Goal: Information Seeking & Learning: Learn about a topic

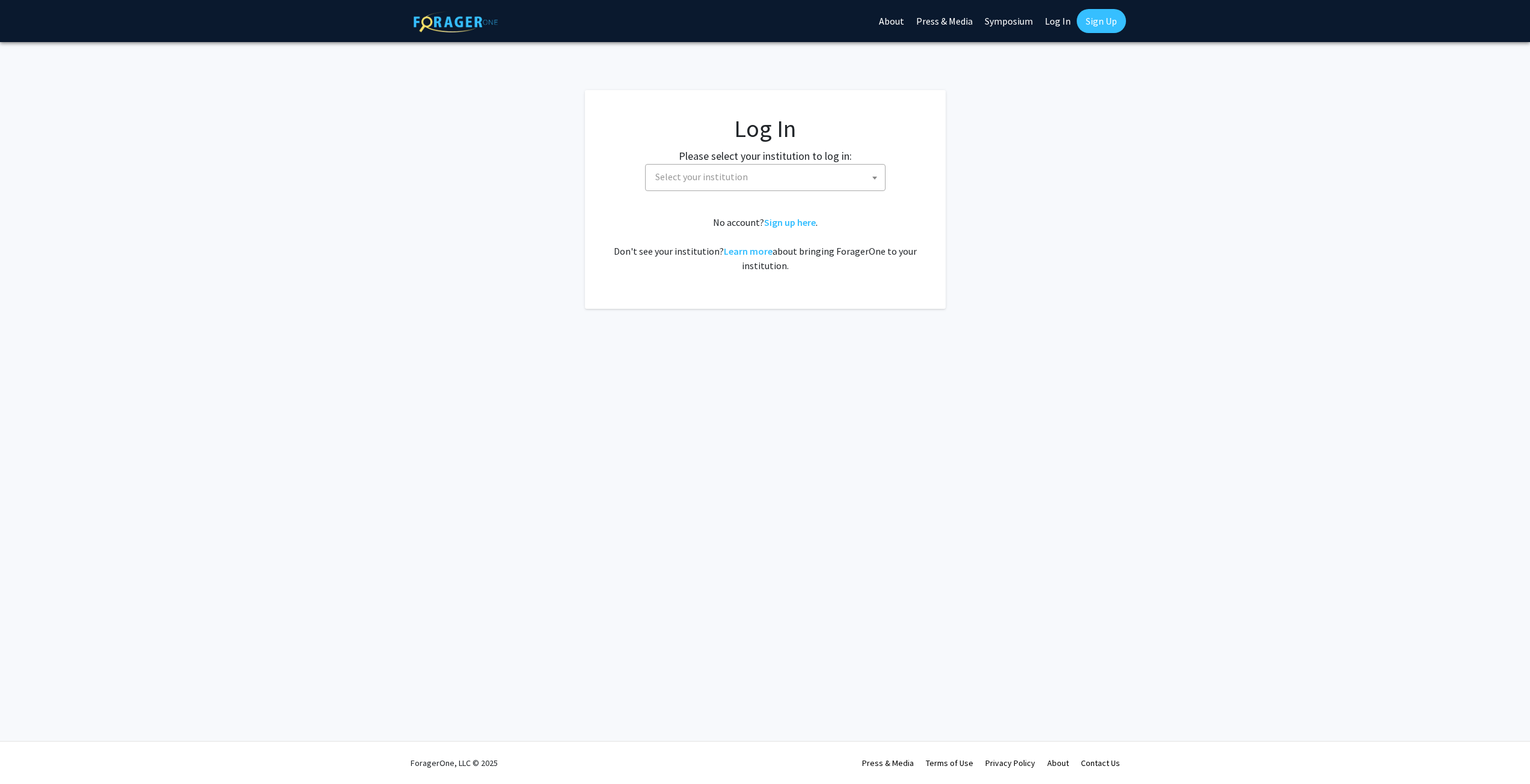
click at [780, 175] on span "Select your institution" at bounding box center [768, 177] width 235 height 24
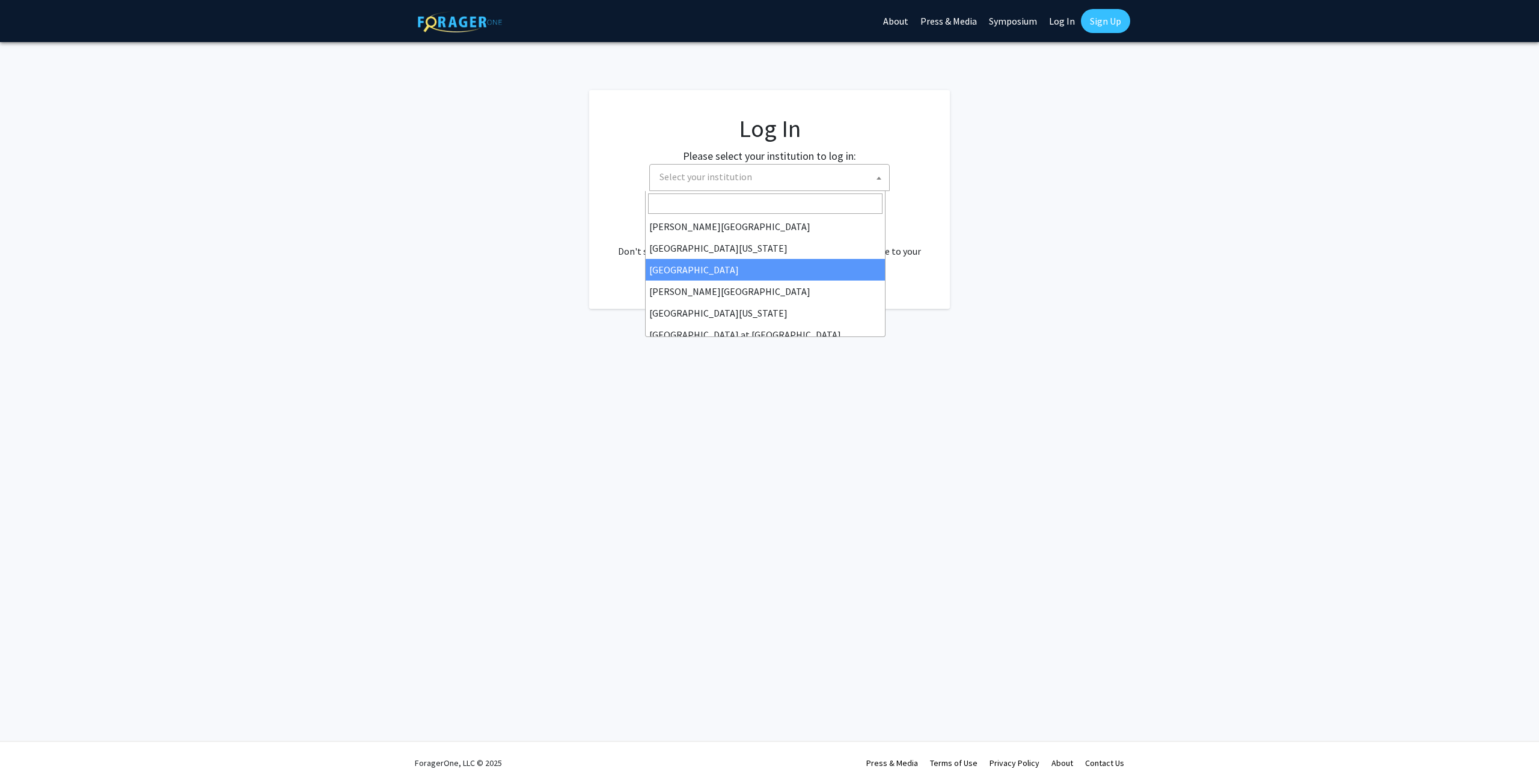
scroll to position [361, 0]
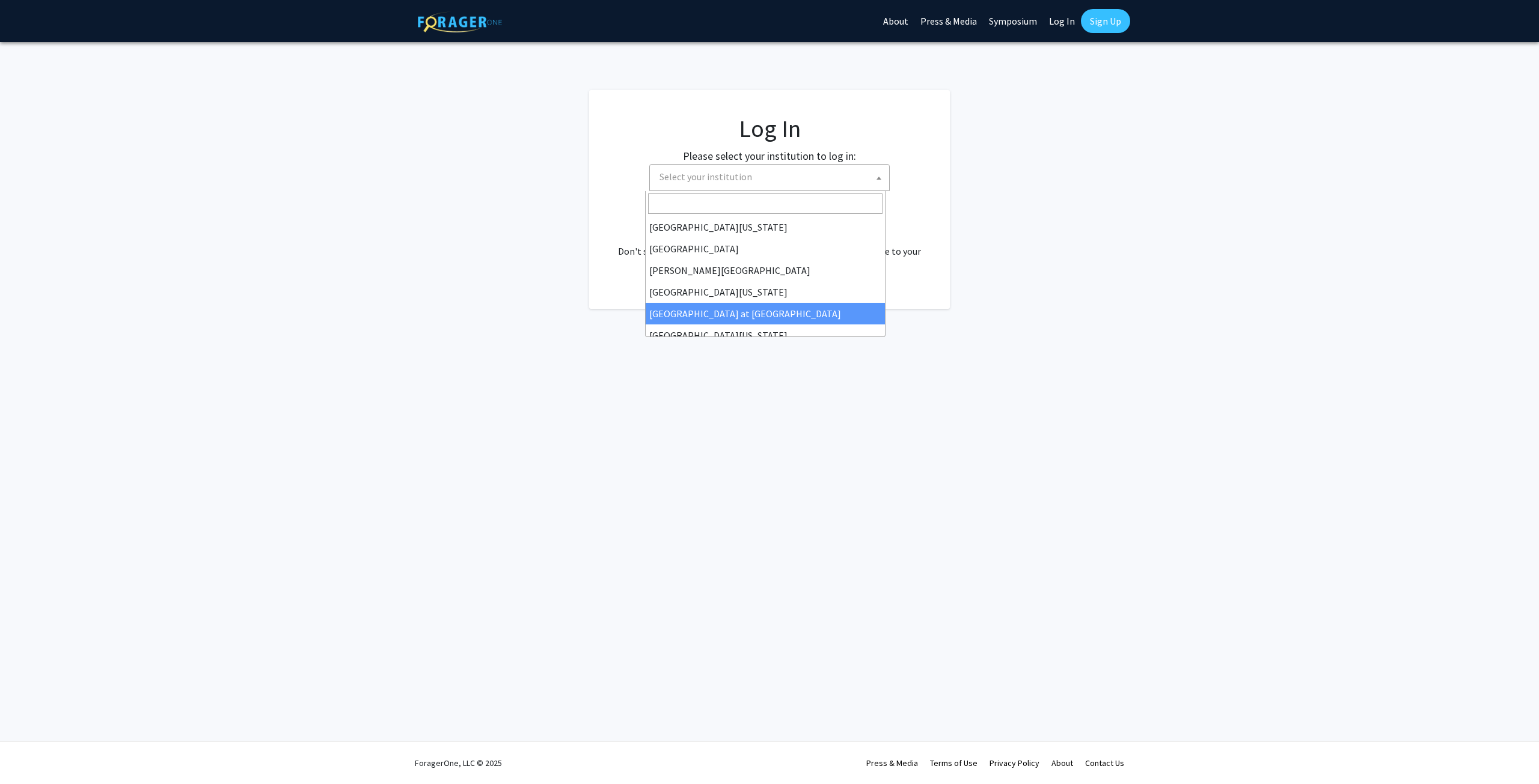
select select "18"
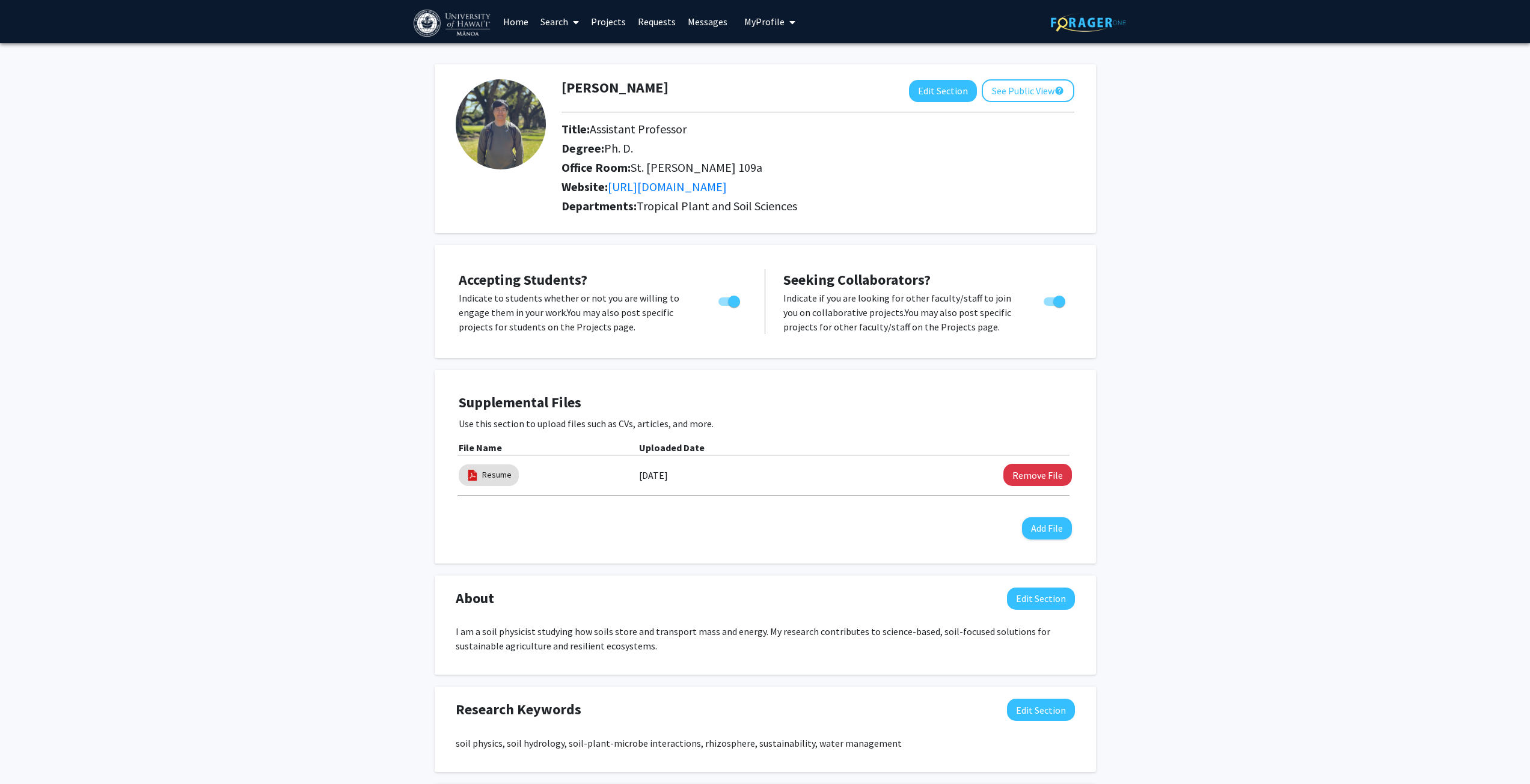
click at [561, 24] on link "Search" at bounding box center [559, 21] width 51 height 42
click at [571, 78] on span "Students" at bounding box center [571, 79] width 73 height 24
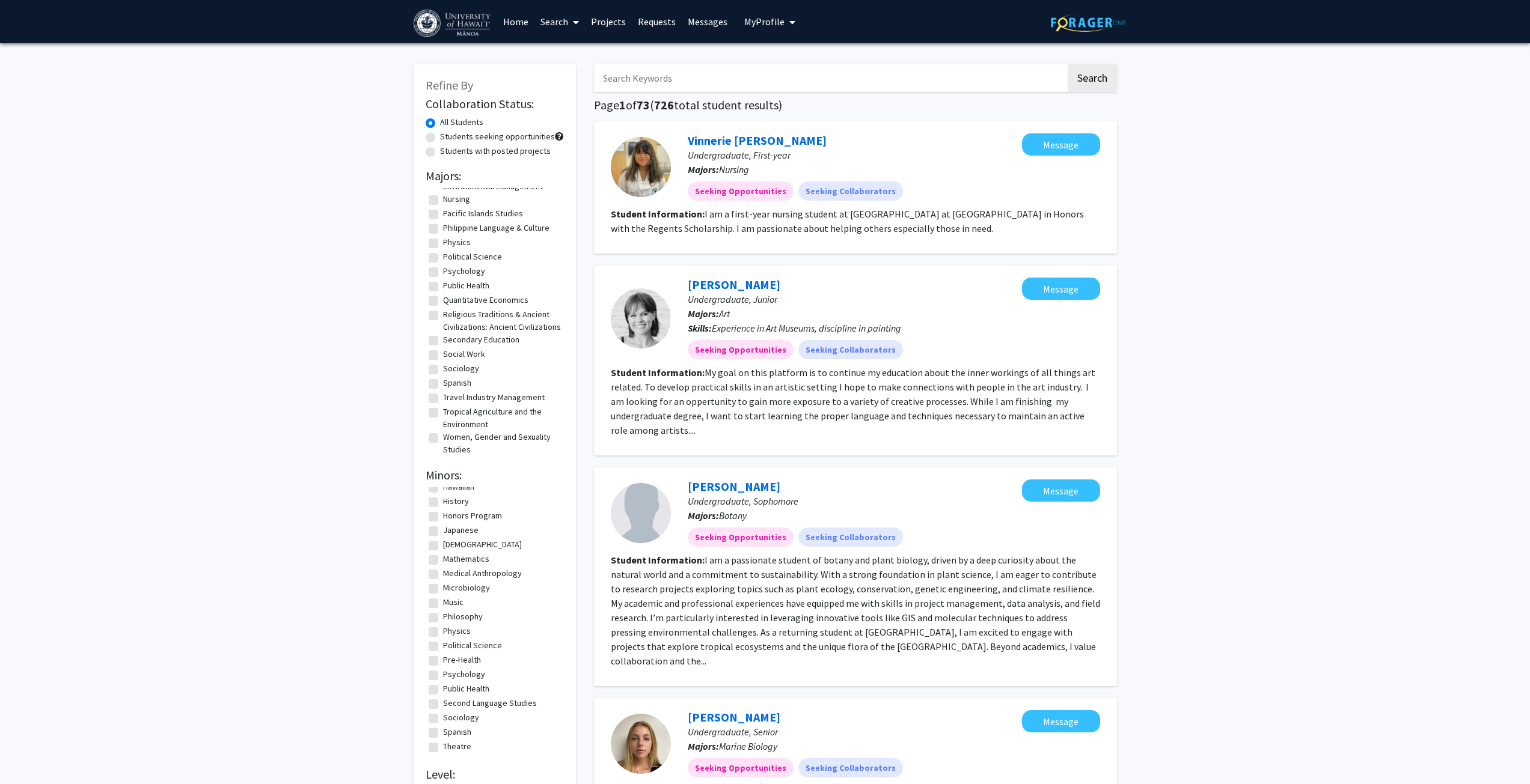
scroll to position [934, 0]
click at [443, 411] on label "Tropical Agriculture and the Environment" at bounding box center [502, 417] width 118 height 25
click at [443, 411] on input "Tropical Agriculture and the Environment" at bounding box center [447, 409] width 8 height 8
checkbox input "true"
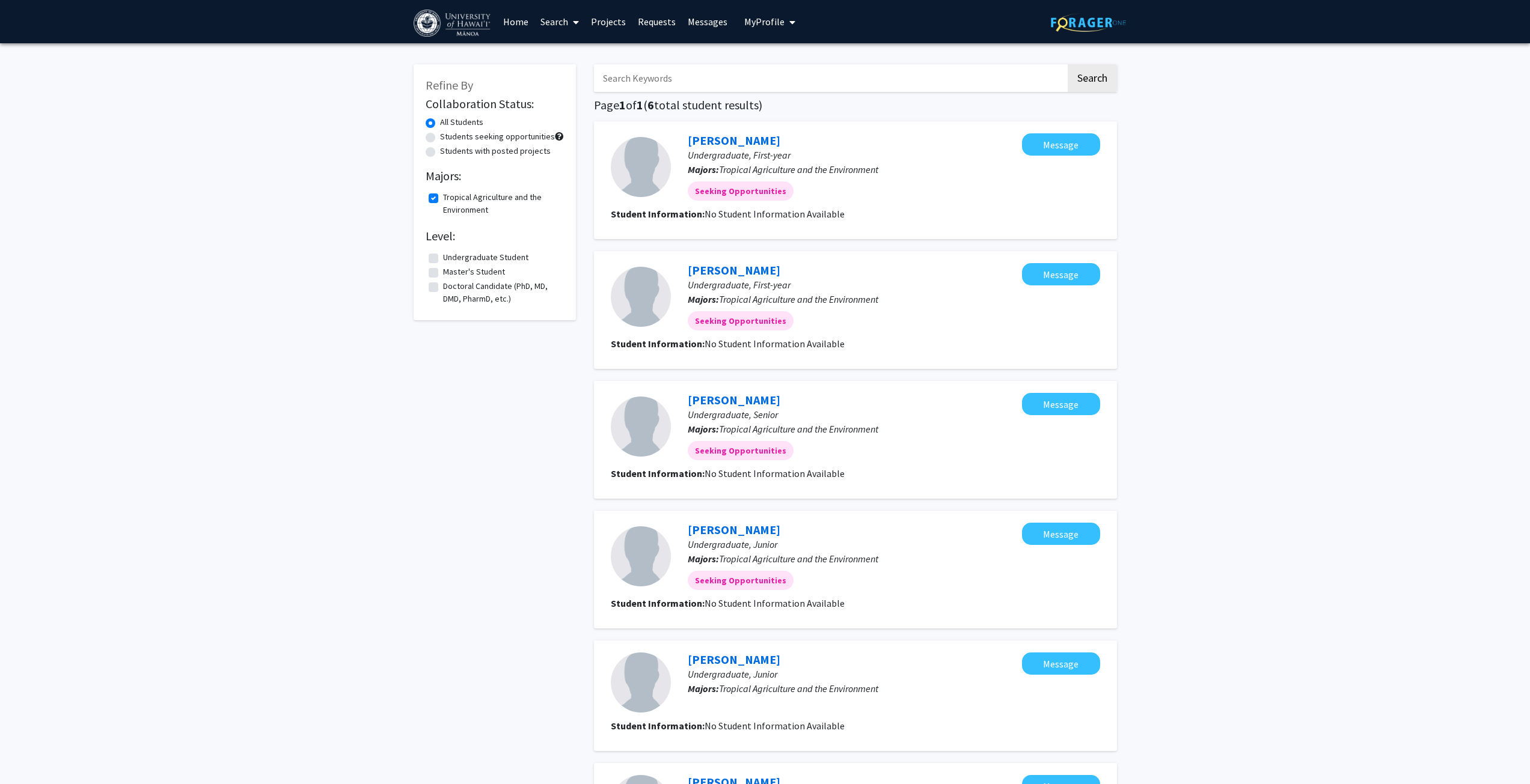
click at [440, 137] on label "Students seeking opportunities" at bounding box center [498, 136] width 115 height 13
click at [440, 137] on input "Students seeking opportunities" at bounding box center [444, 134] width 8 height 8
radio input "true"
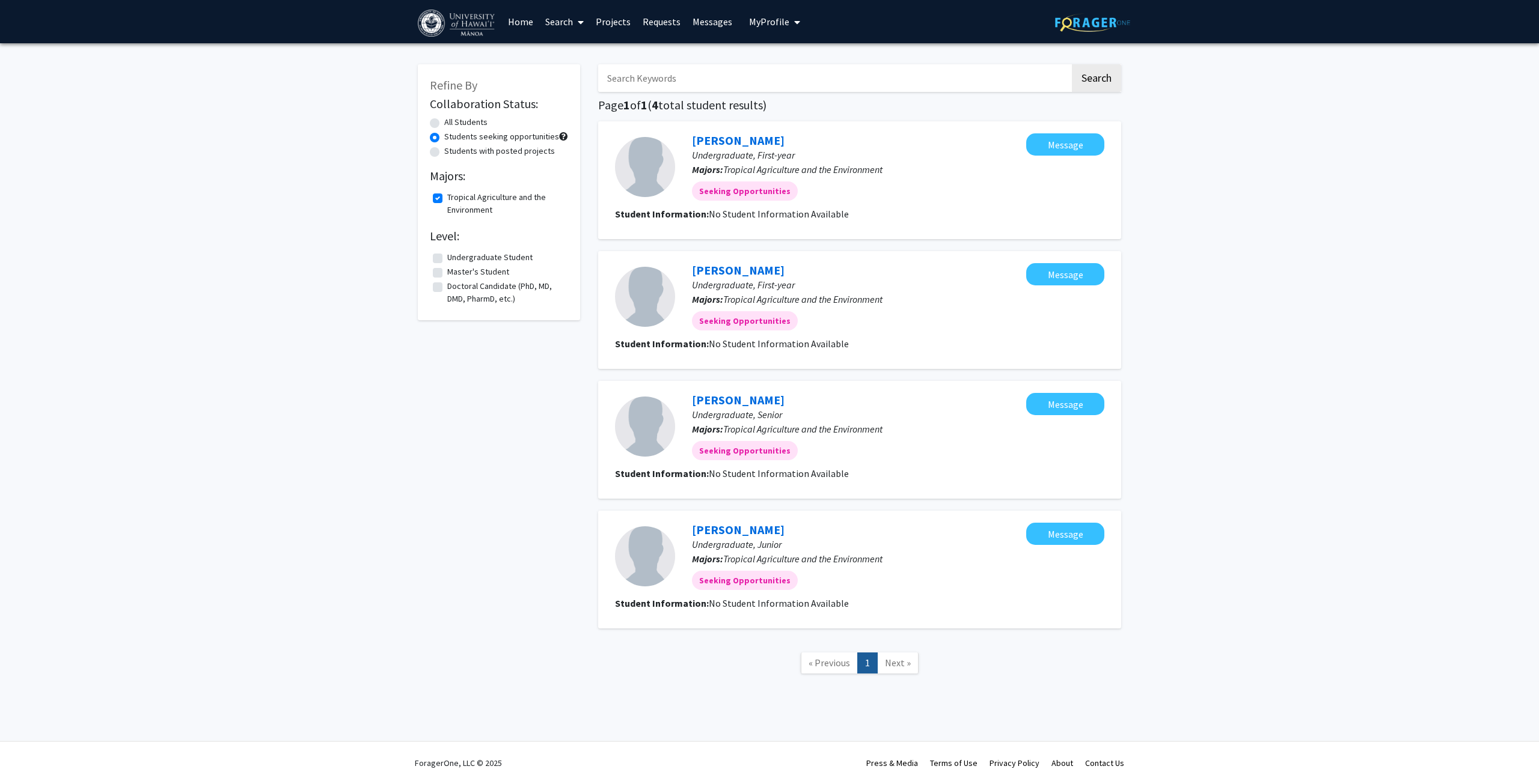
click at [447, 198] on label "Tropical Agriculture and the Environment" at bounding box center [506, 203] width 118 height 25
click at [447, 198] on input "Tropical Agriculture and the Environment" at bounding box center [451, 195] width 8 height 8
checkbox input "false"
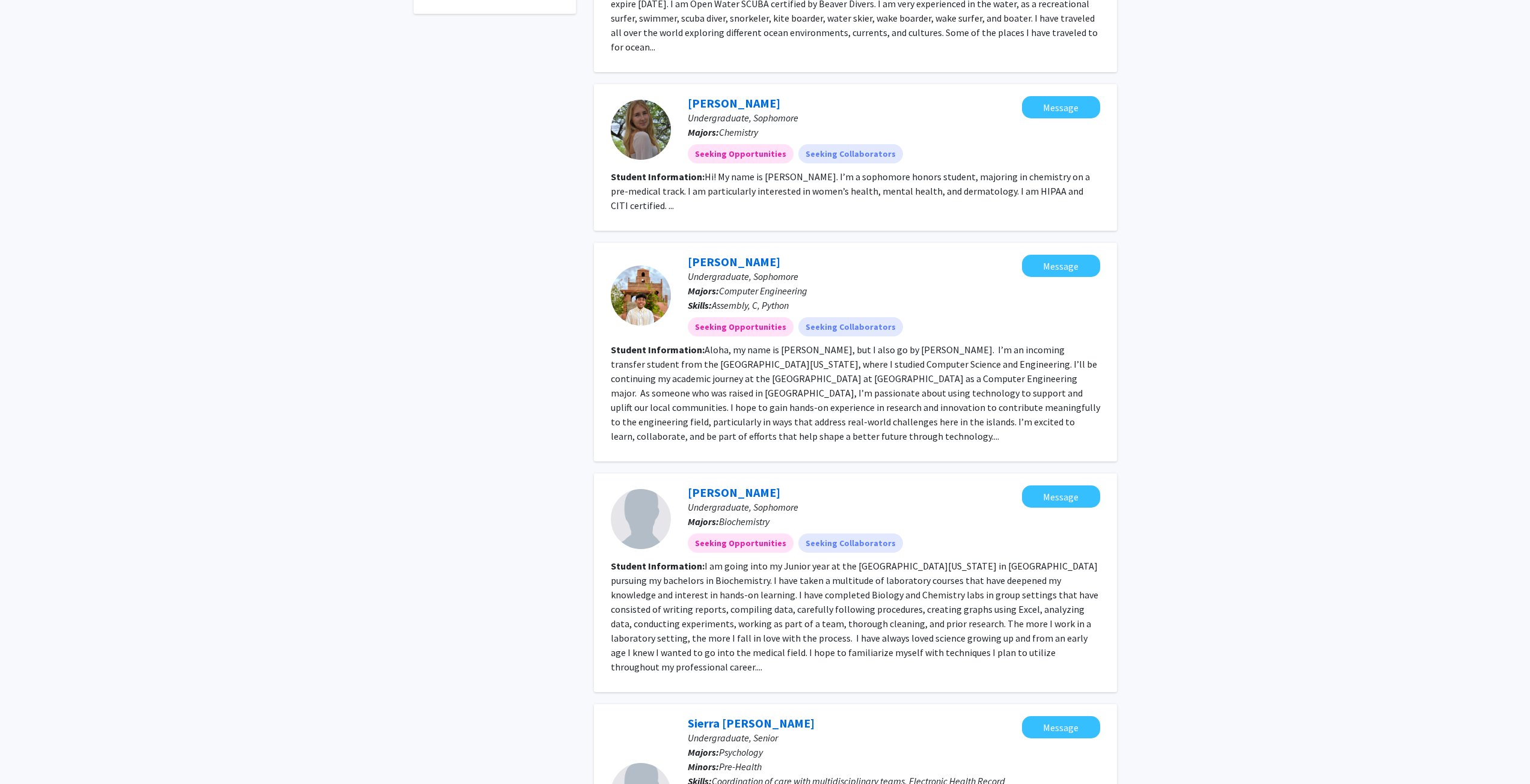
scroll to position [901, 0]
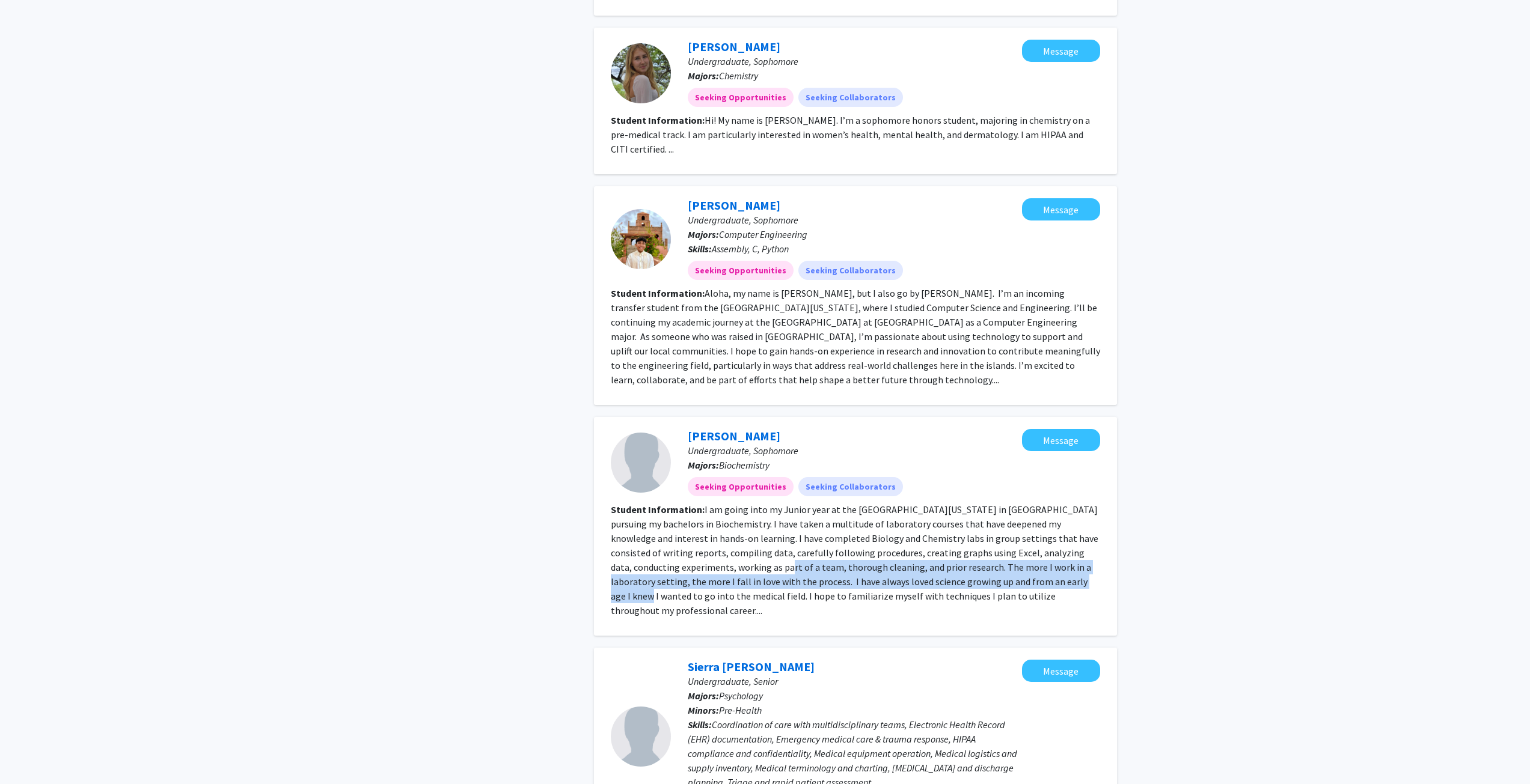
drag, startPoint x: 674, startPoint y: 522, endPoint x: 991, endPoint y: 543, distance: 317.7
click at [991, 543] on fg-read-more "I am going into my Junior year at the [GEOGRAPHIC_DATA][US_STATE] in [GEOGRAPHI…" at bounding box center [855, 560] width 488 height 113
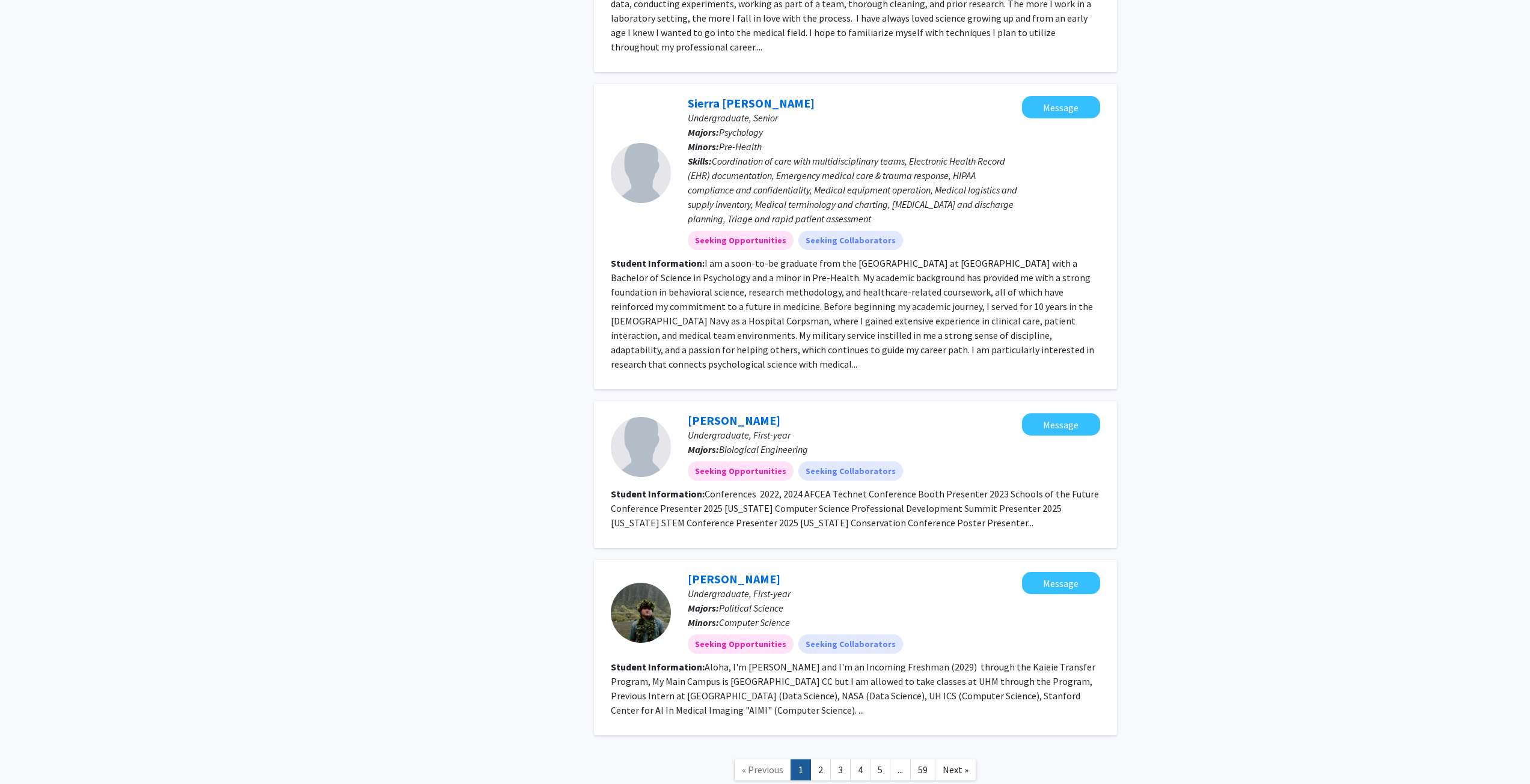
scroll to position [1477, 0]
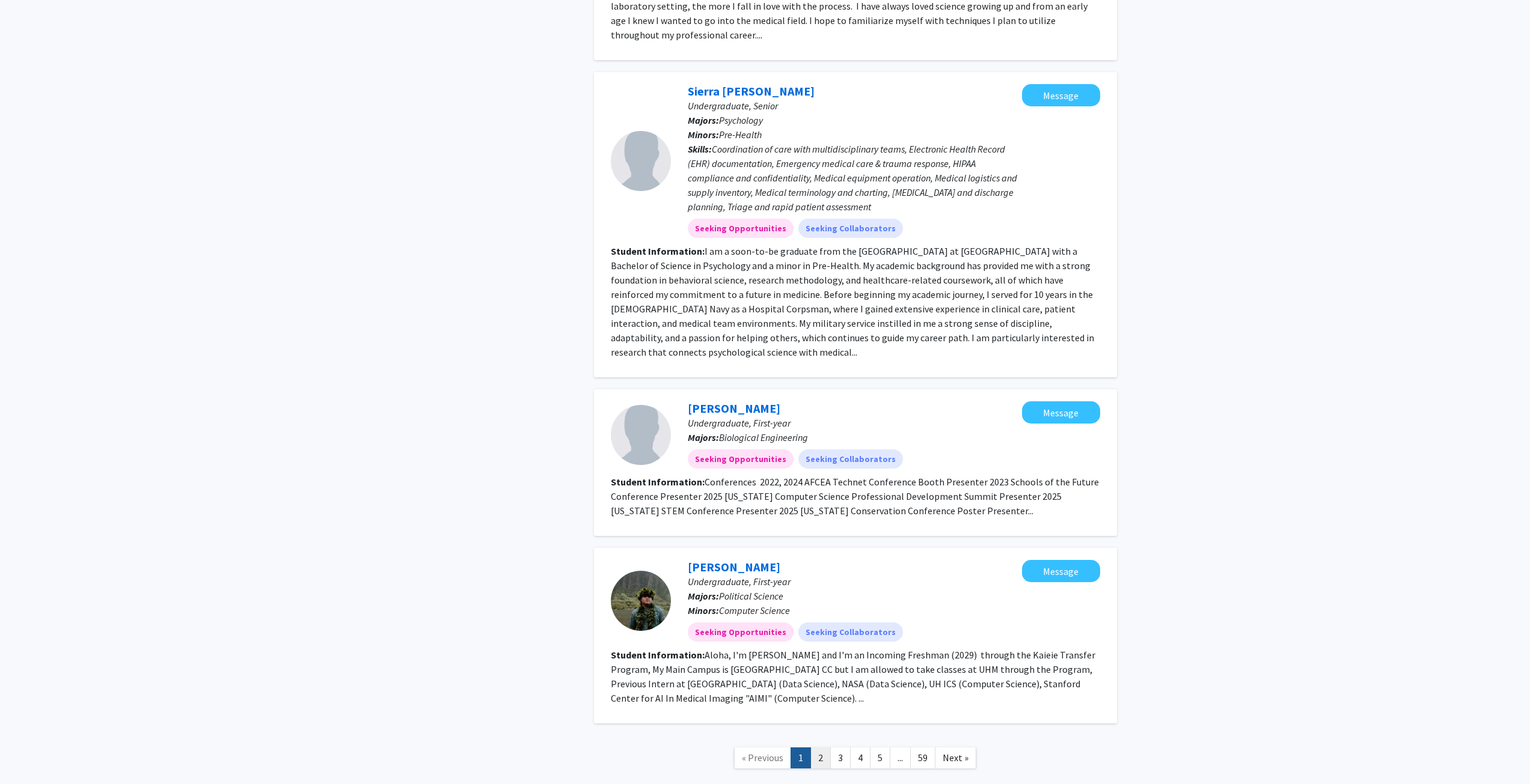
click at [825, 747] on link "2" at bounding box center [820, 758] width 20 height 21
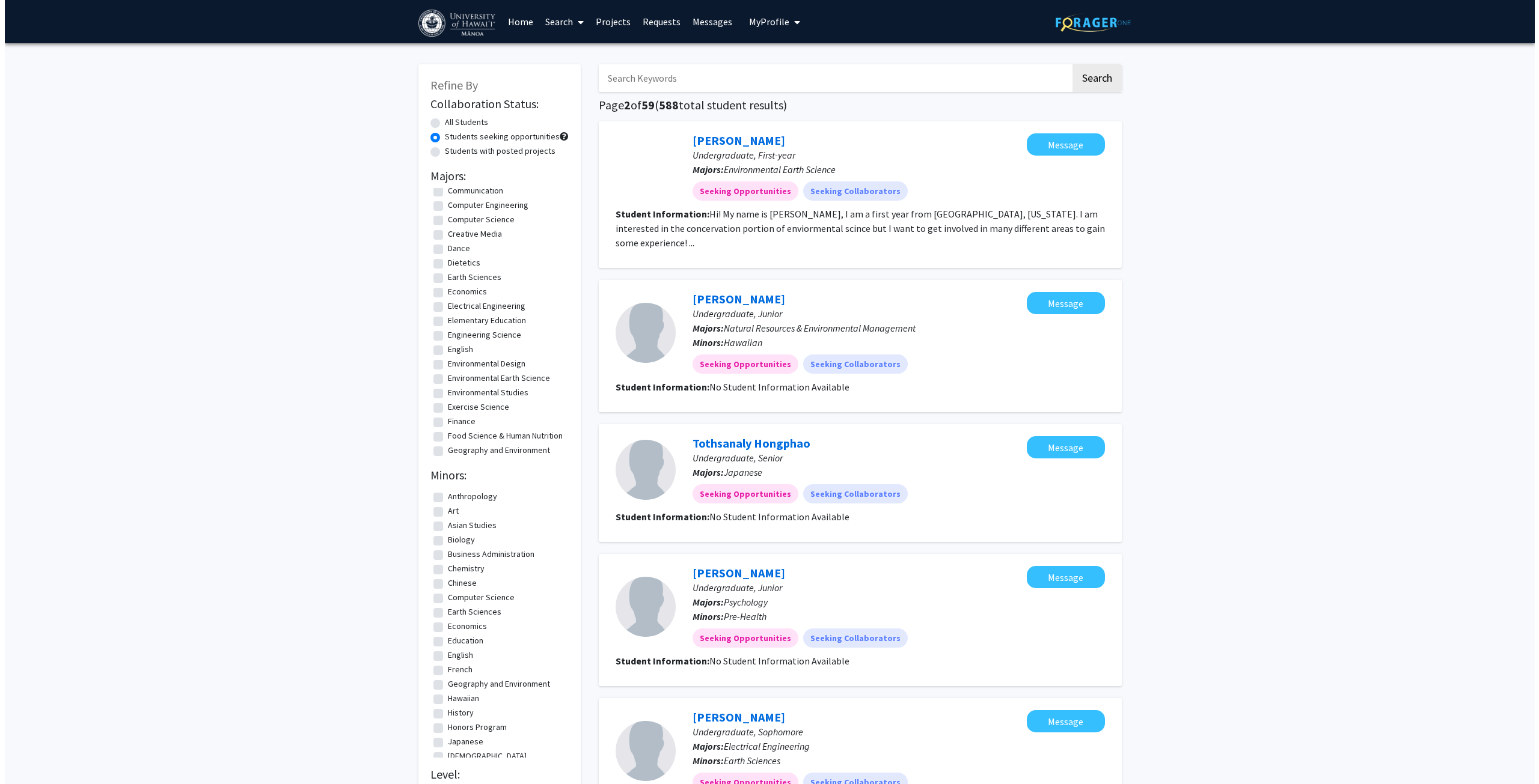
scroll to position [240, 0]
click at [443, 258] on label "Earth Sciences" at bounding box center [470, 260] width 54 height 13
click at [443, 258] on input "Earth Sciences" at bounding box center [447, 257] width 8 height 8
checkbox input "true"
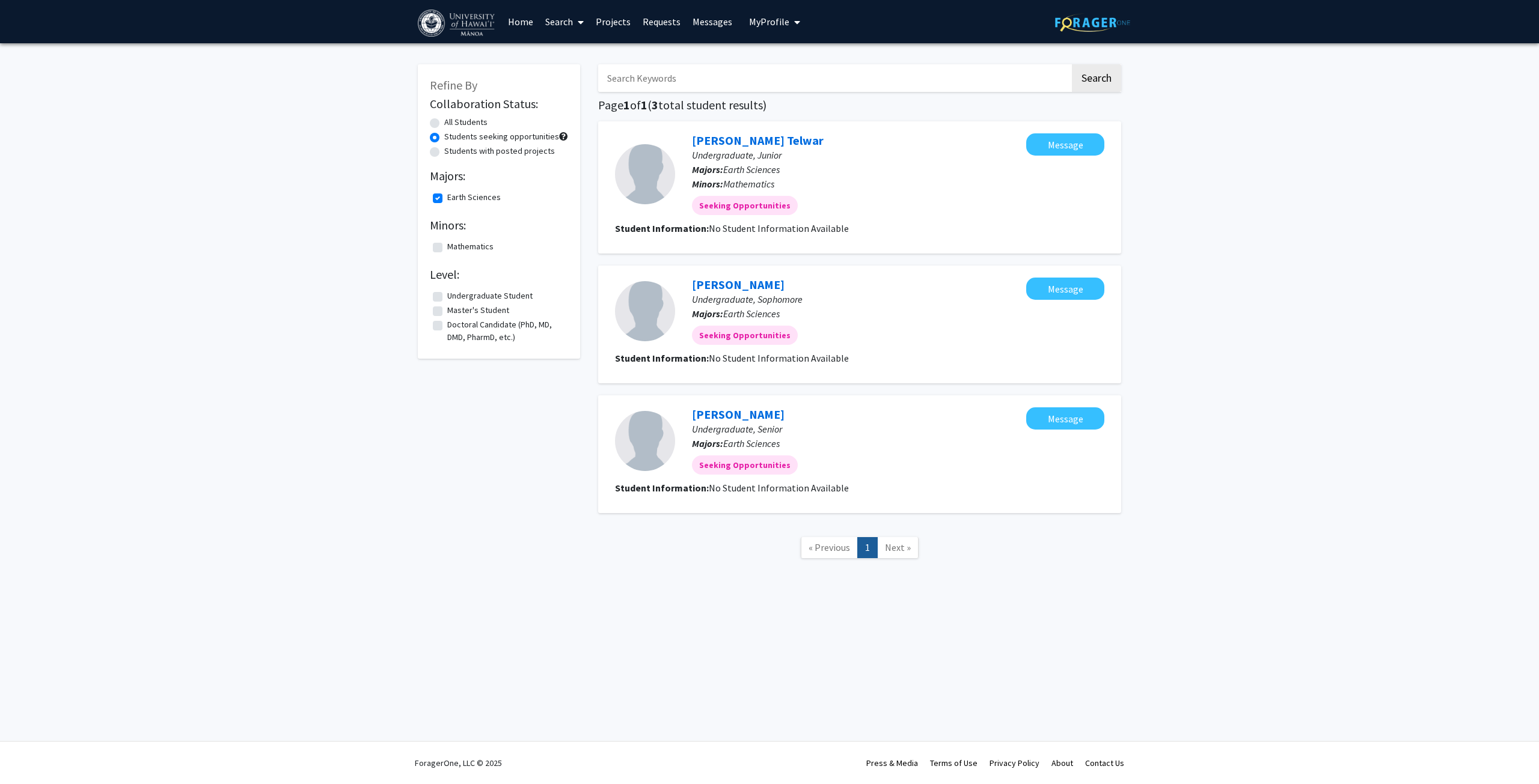
click at [447, 194] on label "Earth Sciences" at bounding box center [474, 197] width 54 height 13
click at [447, 194] on input "Earth Sciences" at bounding box center [451, 195] width 8 height 8
checkbox input "false"
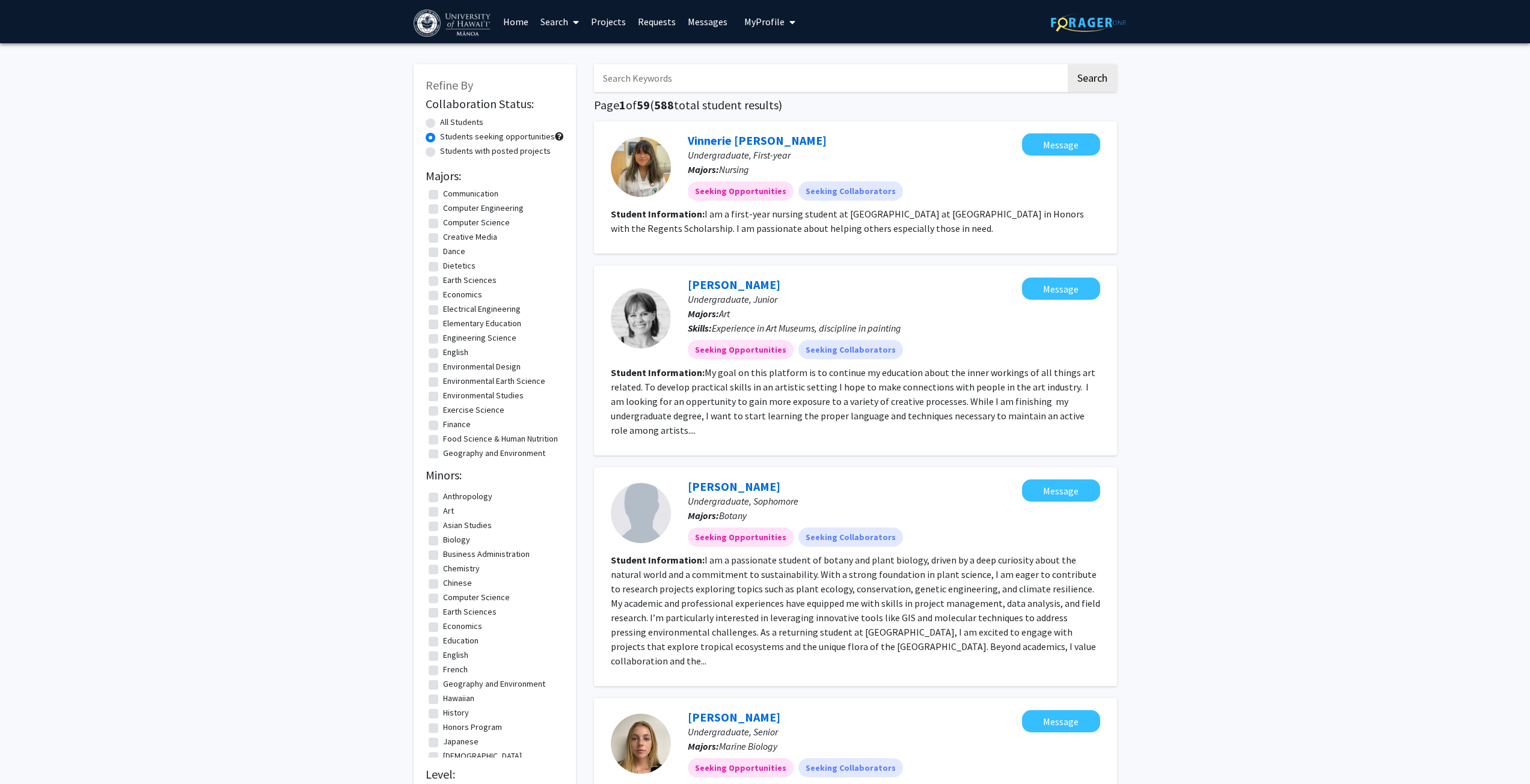
scroll to position [240, 0]
click at [443, 359] on label "Environmental Earth Science" at bounding box center [494, 361] width 102 height 13
click at [443, 359] on input "Environmental Earth Science" at bounding box center [447, 358] width 8 height 8
checkbox input "true"
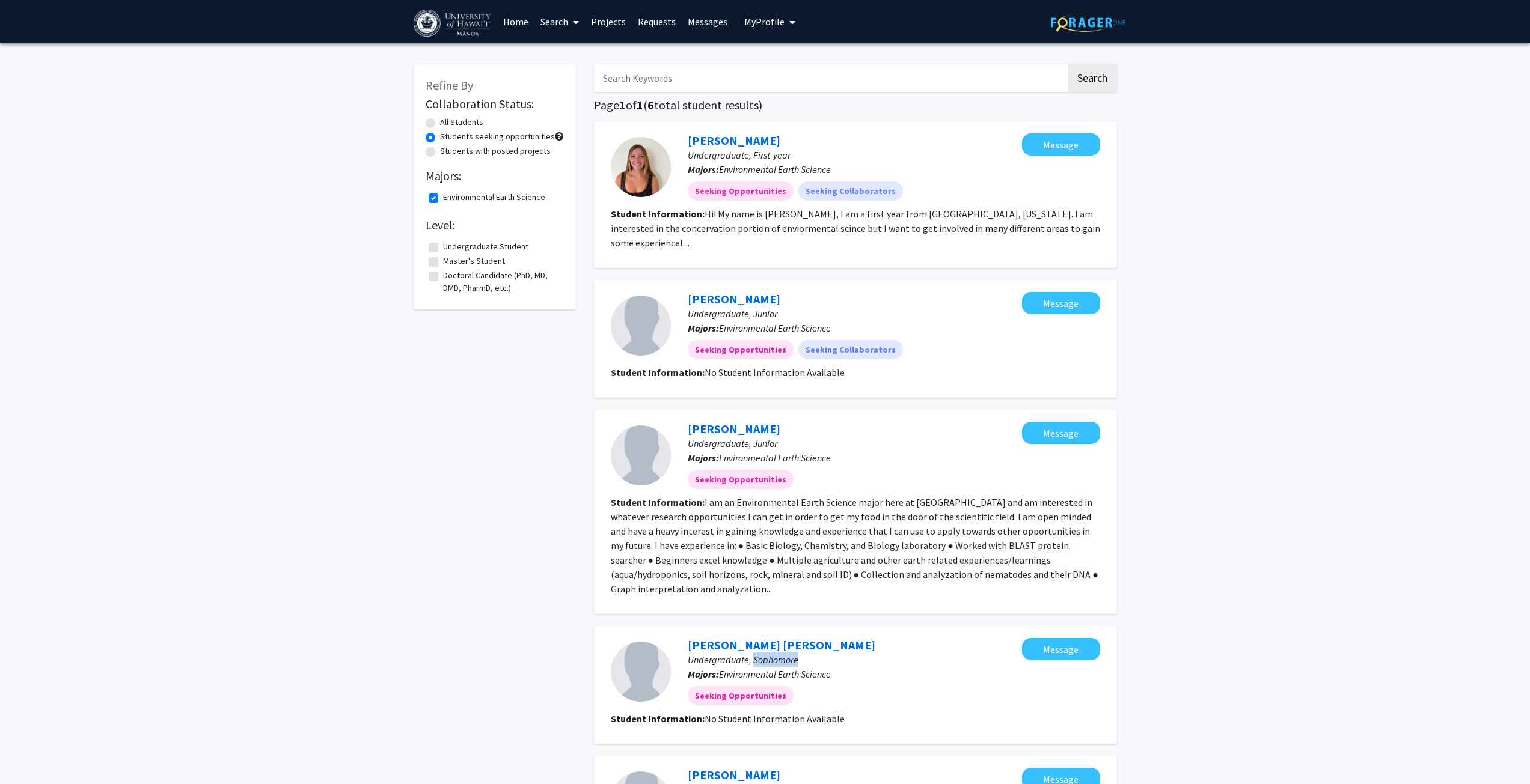
drag, startPoint x: 802, startPoint y: 647, endPoint x: 751, endPoint y: 650, distance: 51.1
click at [751, 653] on p "Undergraduate, Sophomore" at bounding box center [855, 660] width 334 height 15
drag, startPoint x: 784, startPoint y: 298, endPoint x: 753, endPoint y: 297, distance: 31.0
click at [753, 307] on p "Undergraduate, Junior" at bounding box center [855, 314] width 334 height 15
click at [443, 201] on label "Environmental Earth Science" at bounding box center [494, 197] width 102 height 13
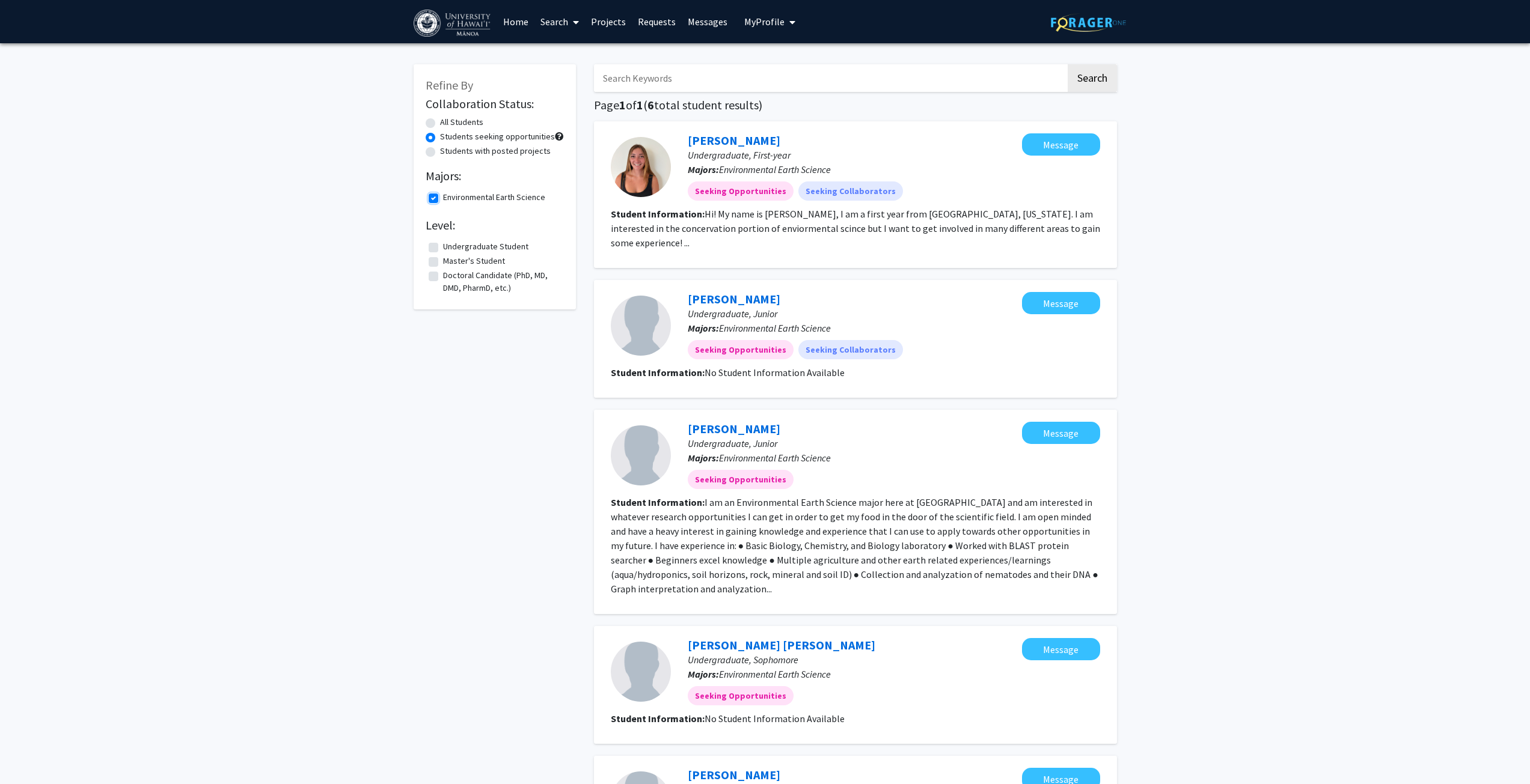
click at [443, 199] on input "Environmental Earth Science" at bounding box center [447, 195] width 8 height 8
checkbox input "false"
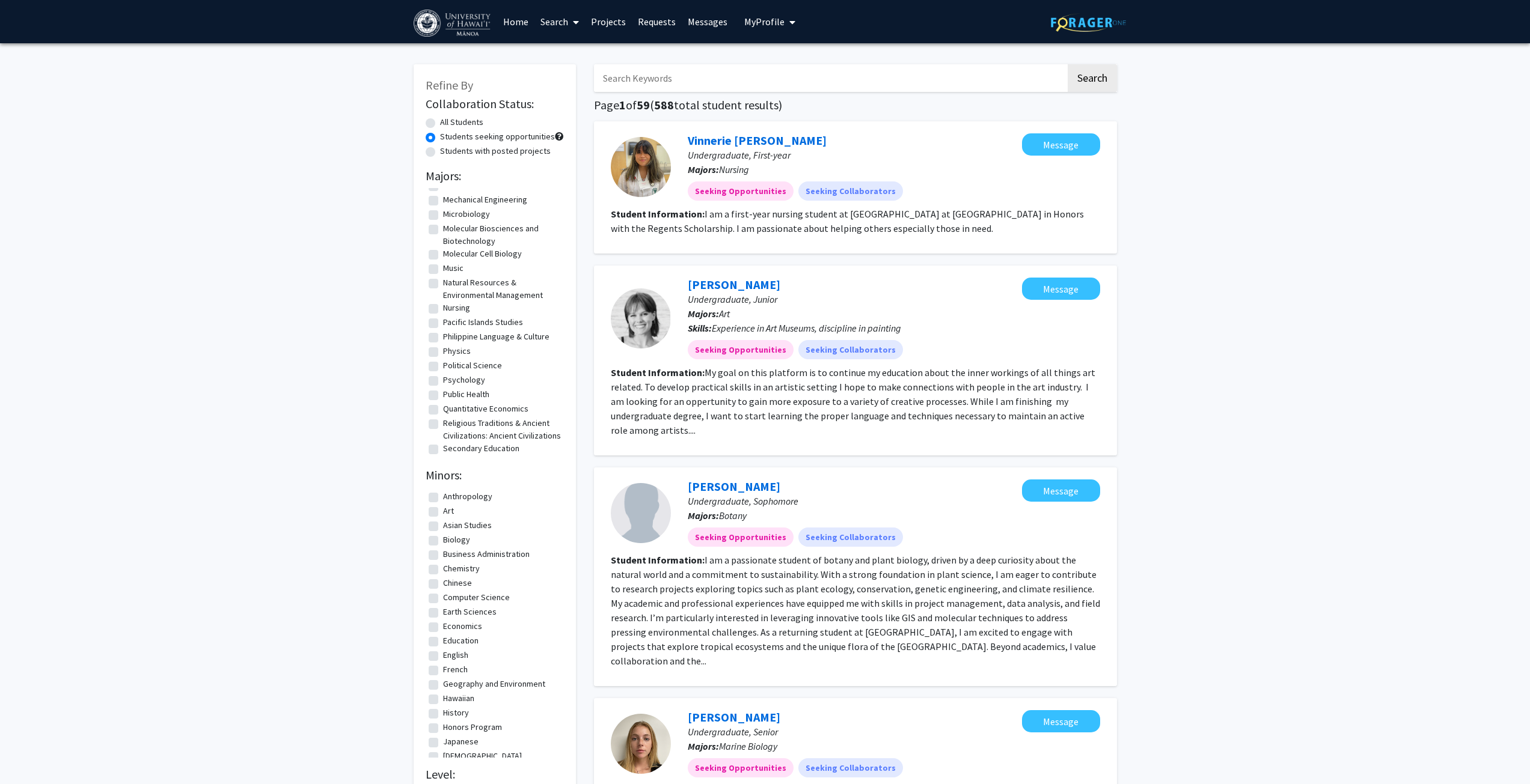
scroll to position [841, 0]
click at [443, 242] on label "Natural Resources & Environmental Management" at bounding box center [502, 247] width 118 height 25
click at [443, 242] on input "Natural Resources & Environmental Management" at bounding box center [447, 239] width 8 height 8
checkbox input "true"
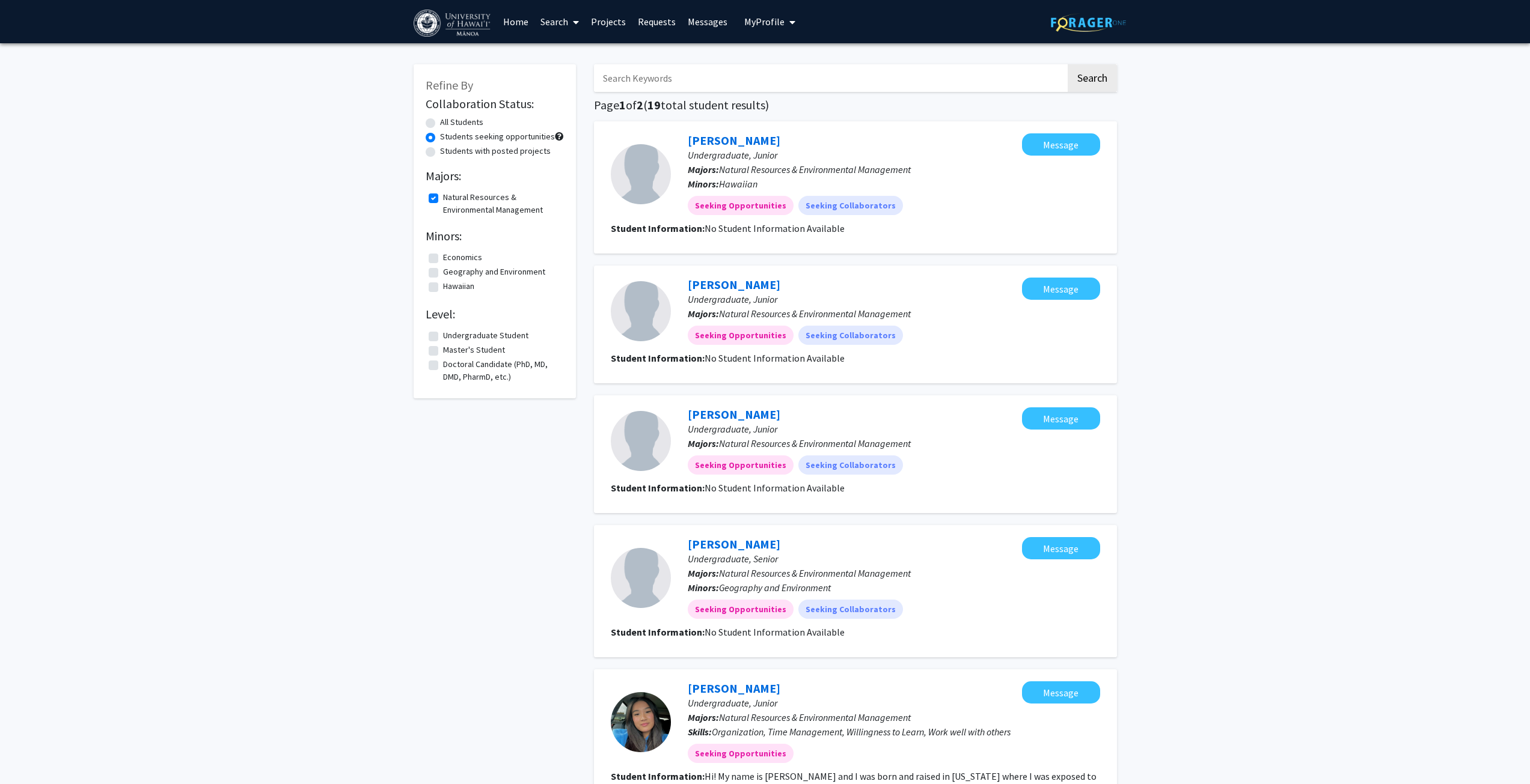
click at [443, 196] on label "Natural Resources & Environmental Management" at bounding box center [502, 203] width 118 height 25
click at [443, 196] on input "Natural Resources & Environmental Management" at bounding box center [447, 195] width 8 height 8
checkbox input "false"
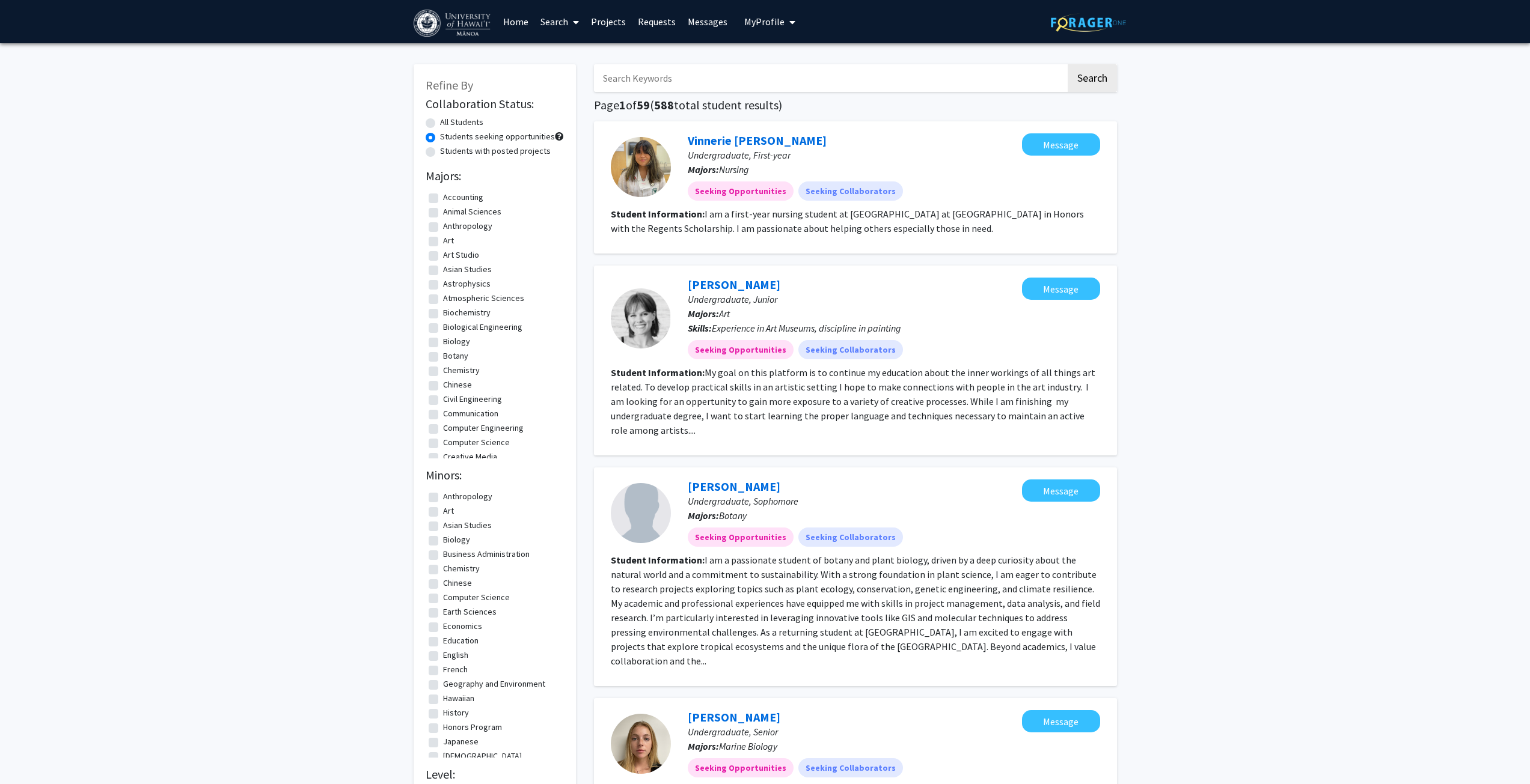
click at [443, 300] on label "Atmospheric Sciences" at bounding box center [484, 298] width 81 height 13
click at [443, 300] on input "Atmospheric Sciences" at bounding box center [447, 296] width 8 height 8
checkbox input "true"
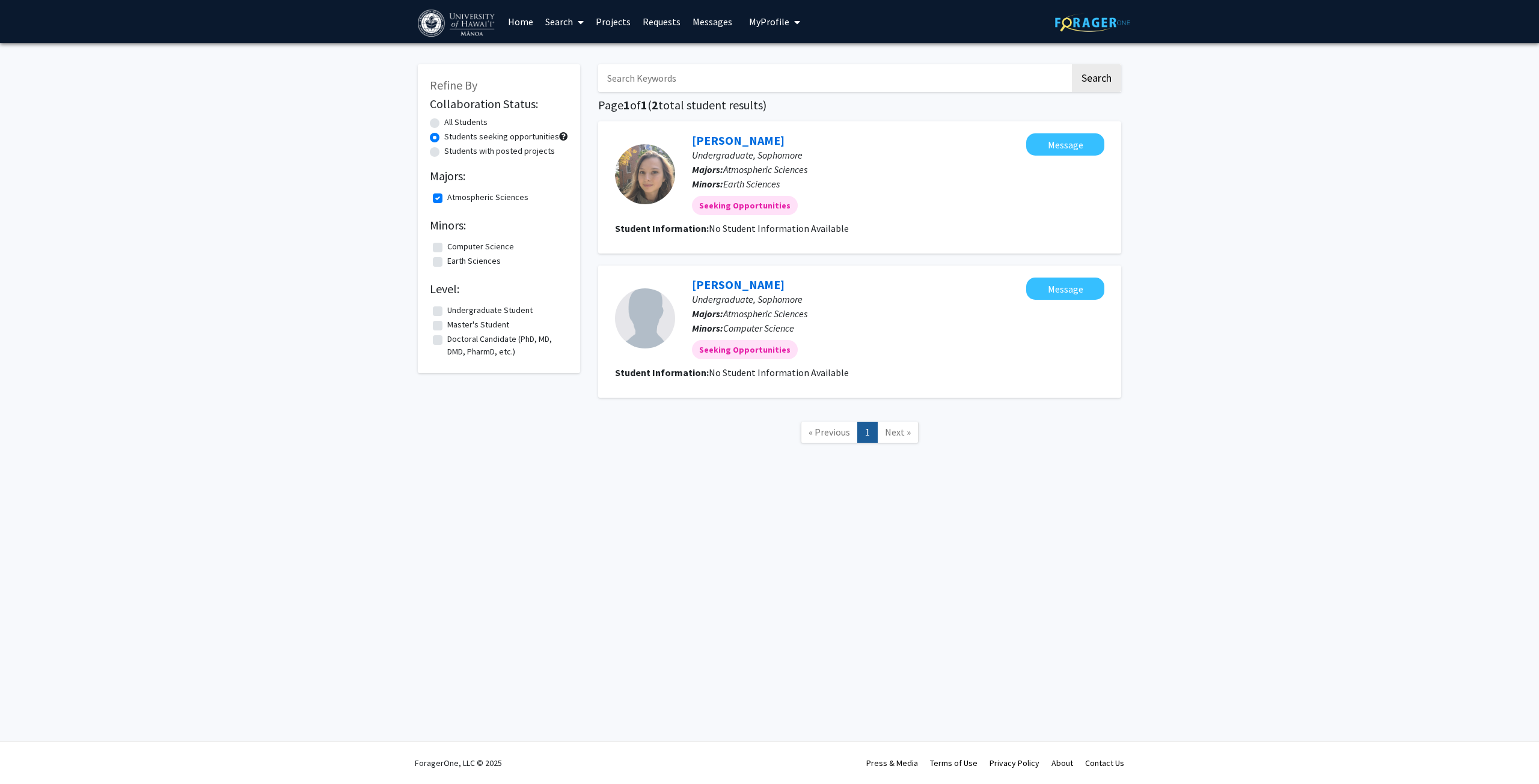
click at [447, 199] on label "Atmospheric Sciences" at bounding box center [488, 197] width 81 height 13
click at [447, 199] on input "Atmospheric Sciences" at bounding box center [451, 195] width 8 height 8
checkbox input "false"
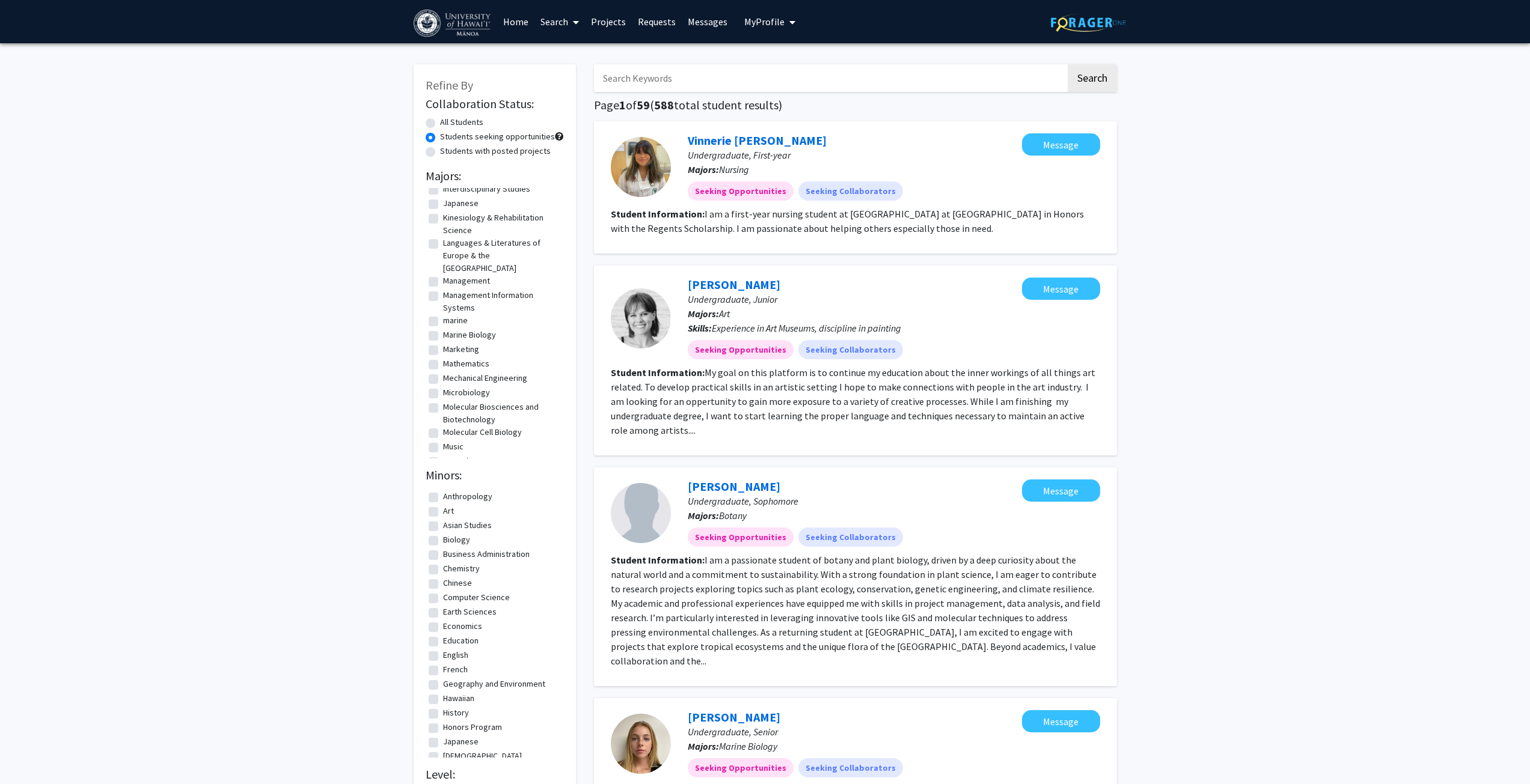
scroll to position [601, 0]
click at [443, 353] on label "Marine Biology" at bounding box center [469, 355] width 53 height 13
click at [443, 353] on input "Marine Biology" at bounding box center [447, 353] width 8 height 8
checkbox input "true"
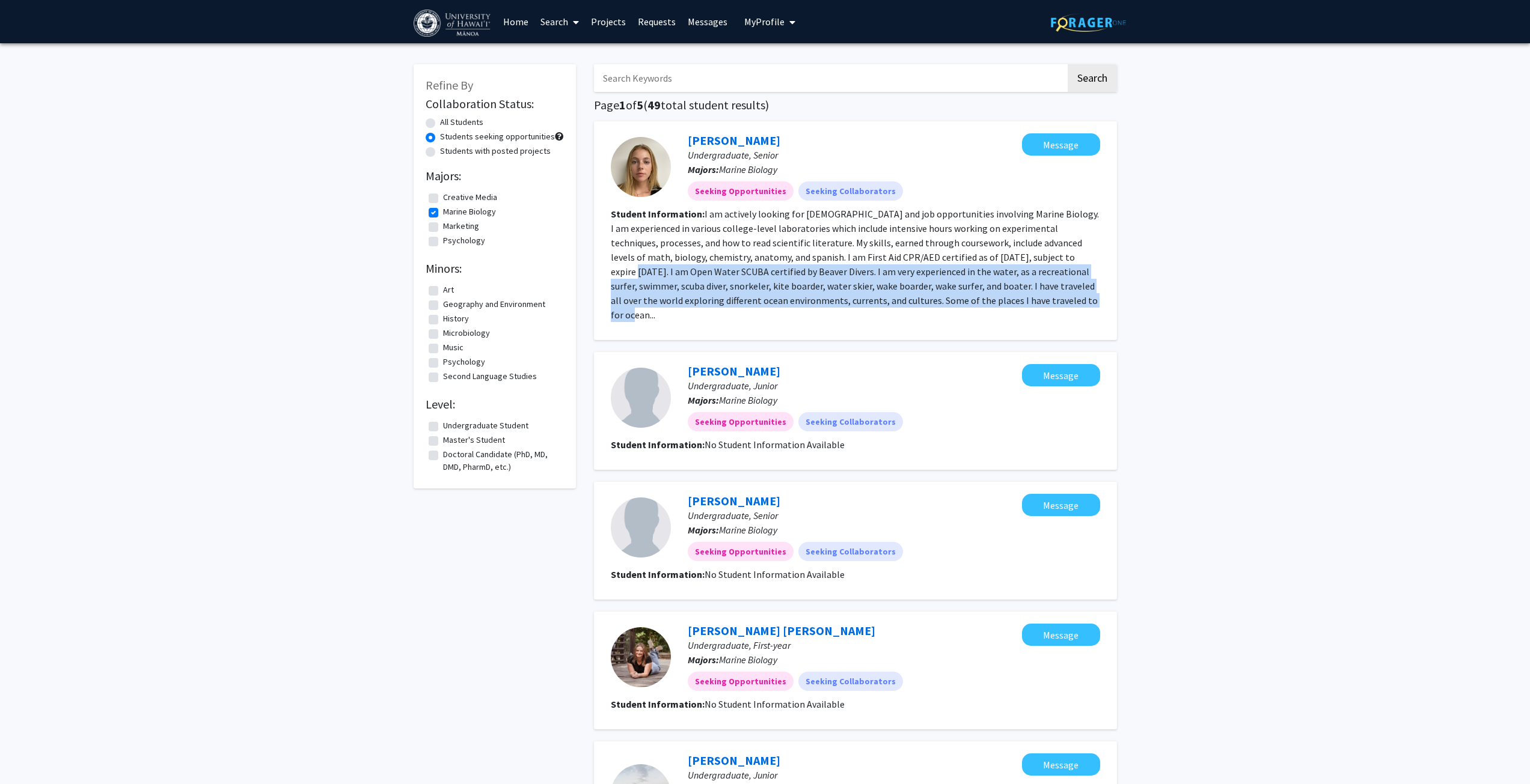
drag, startPoint x: 1062, startPoint y: 257, endPoint x: 1068, endPoint y: 299, distance: 42.4
click at [1068, 299] on section "Student Information: I am actively looking for [DEMOGRAPHIC_DATA] and job oppor…" at bounding box center [855, 264] width 489 height 115
